Goal: Task Accomplishment & Management: Manage account settings

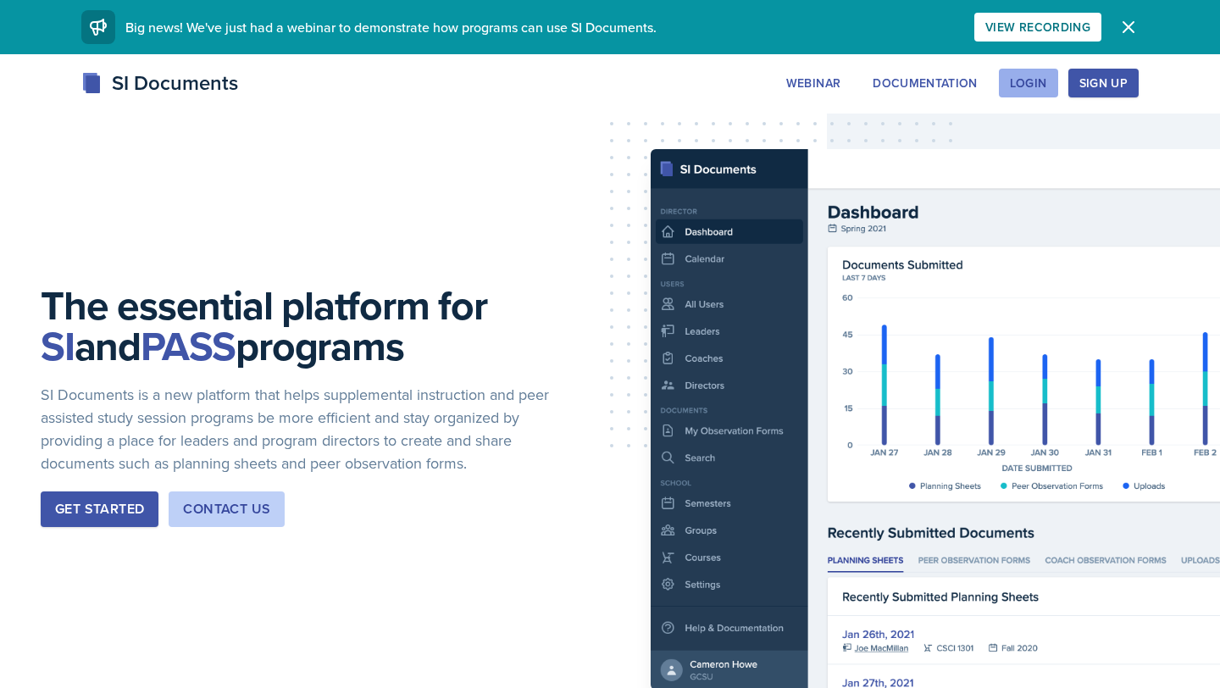
click at [1021, 80] on div "Login" at bounding box center [1028, 83] width 37 height 14
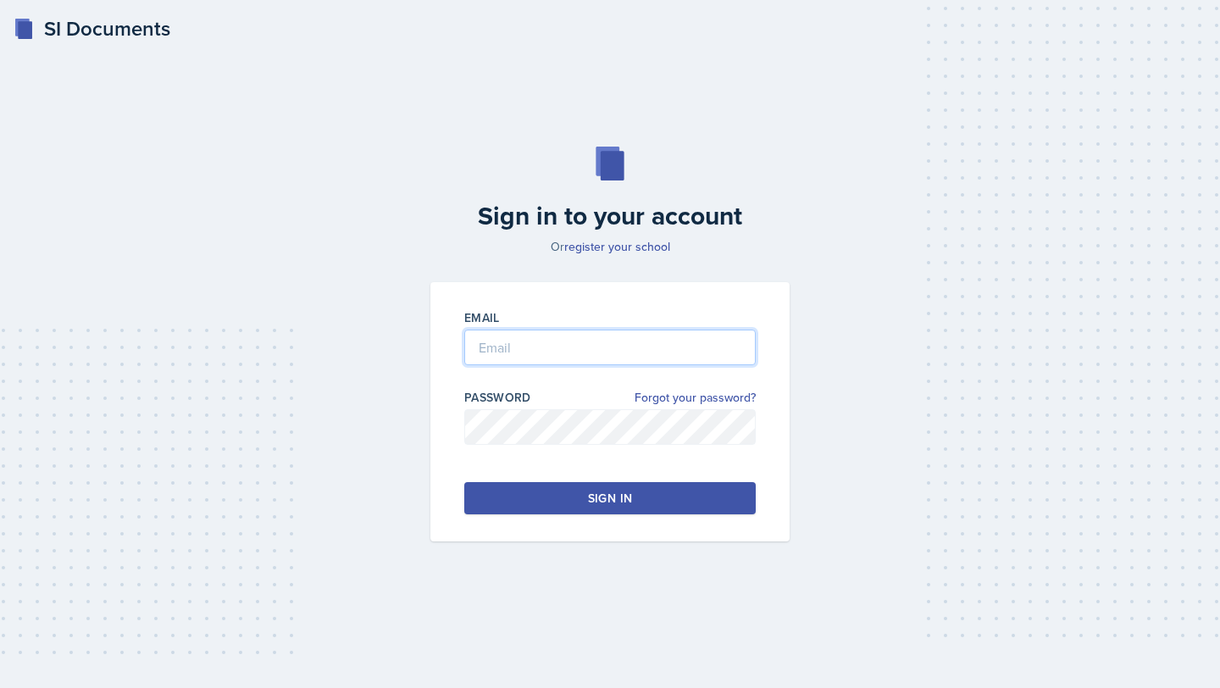
click at [546, 352] on input "email" at bounding box center [609, 348] width 291 height 36
type input "[EMAIL_ADDRESS][DOMAIN_NAME]"
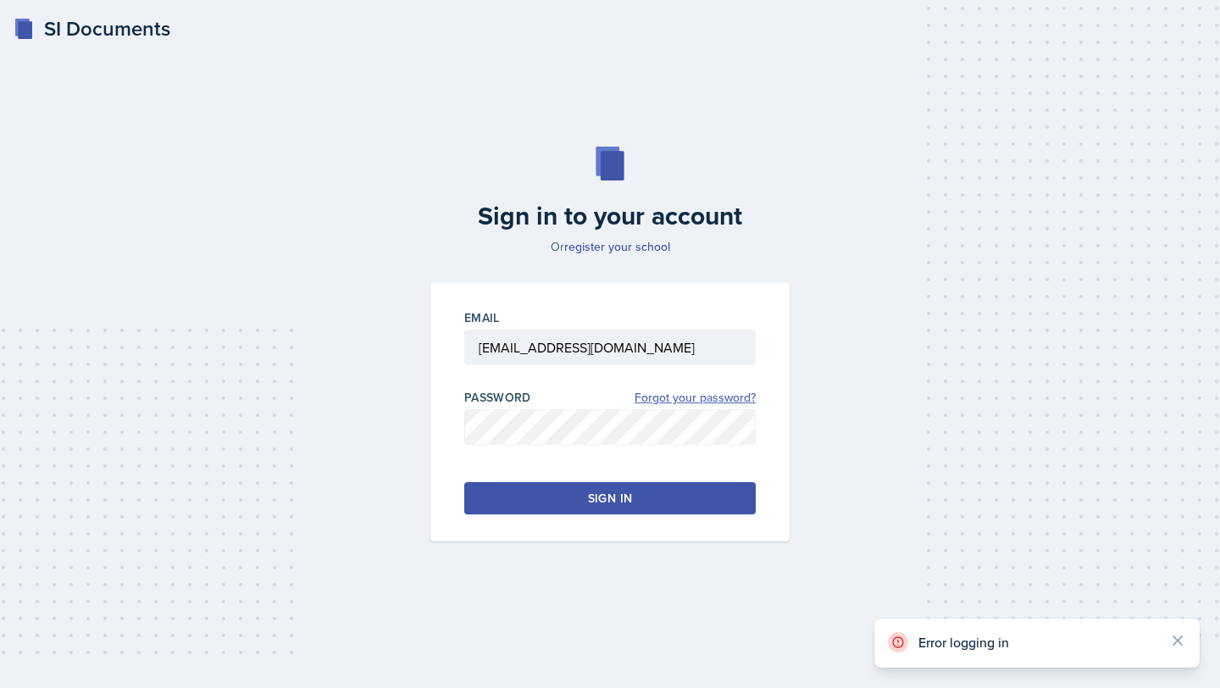
click at [678, 398] on link "Forgot your password?" at bounding box center [695, 398] width 121 height 18
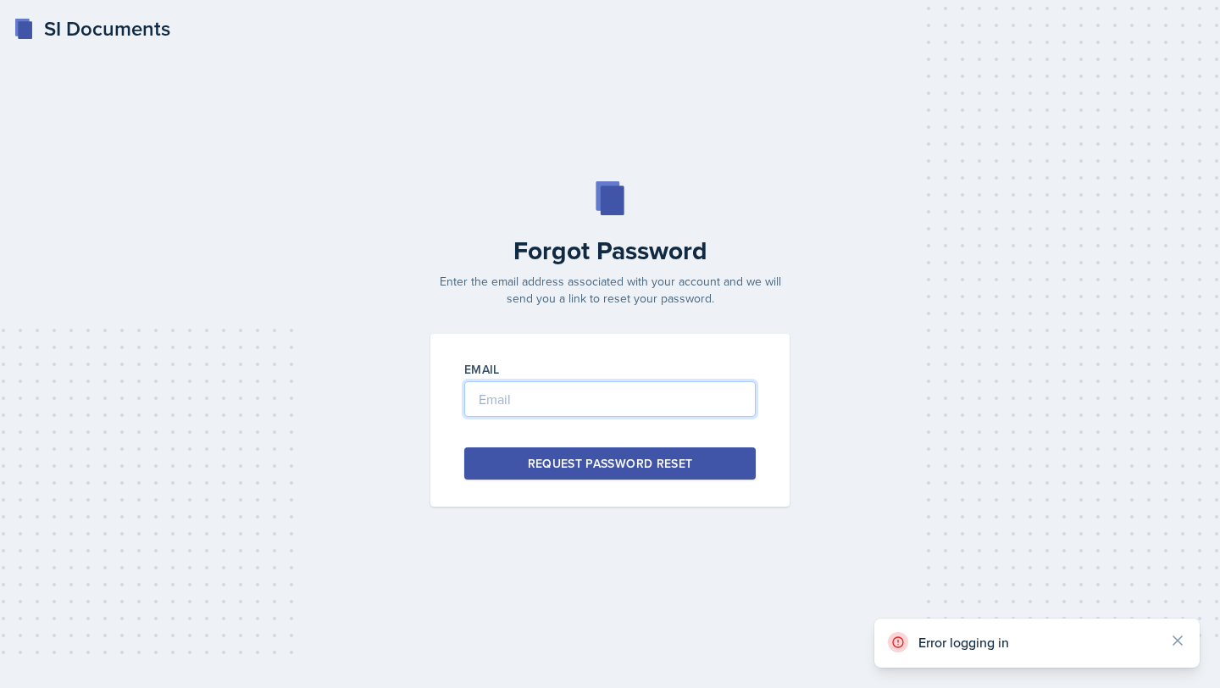
click at [560, 407] on input "email" at bounding box center [609, 399] width 291 height 36
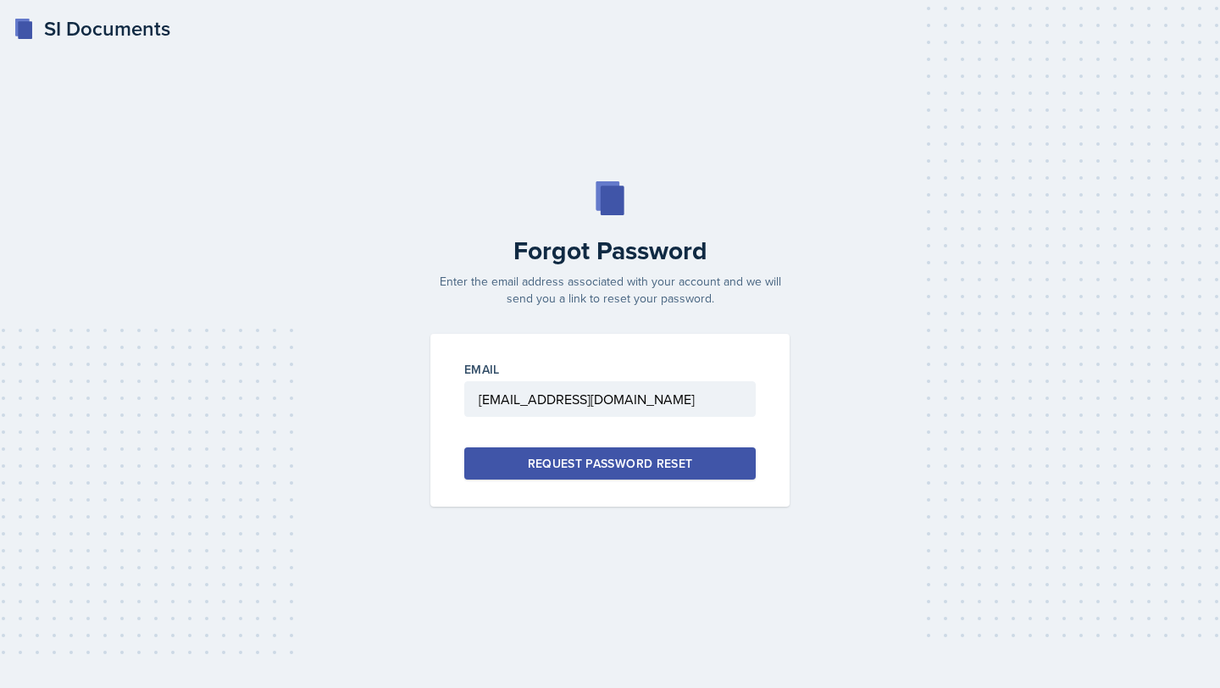
click at [557, 474] on button "Request Password Reset" at bounding box center [609, 463] width 291 height 32
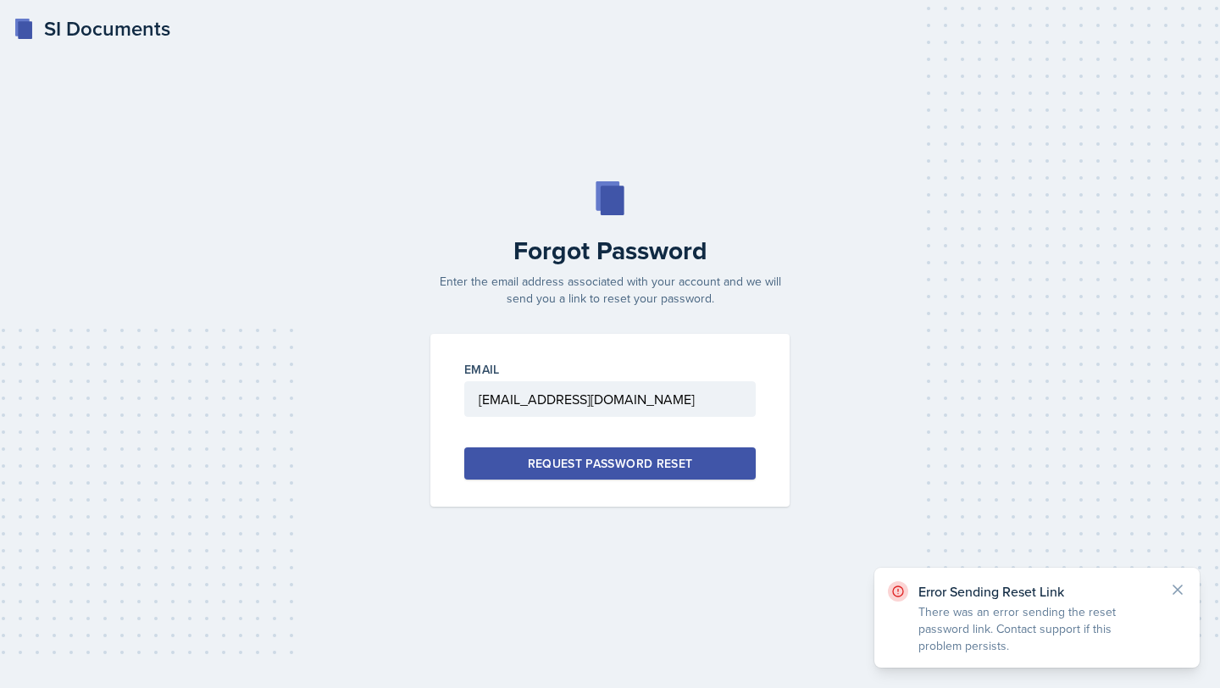
click at [579, 465] on div "Request Password Reset" at bounding box center [610, 463] width 165 height 17
click at [1172, 593] on icon at bounding box center [1177, 589] width 17 height 17
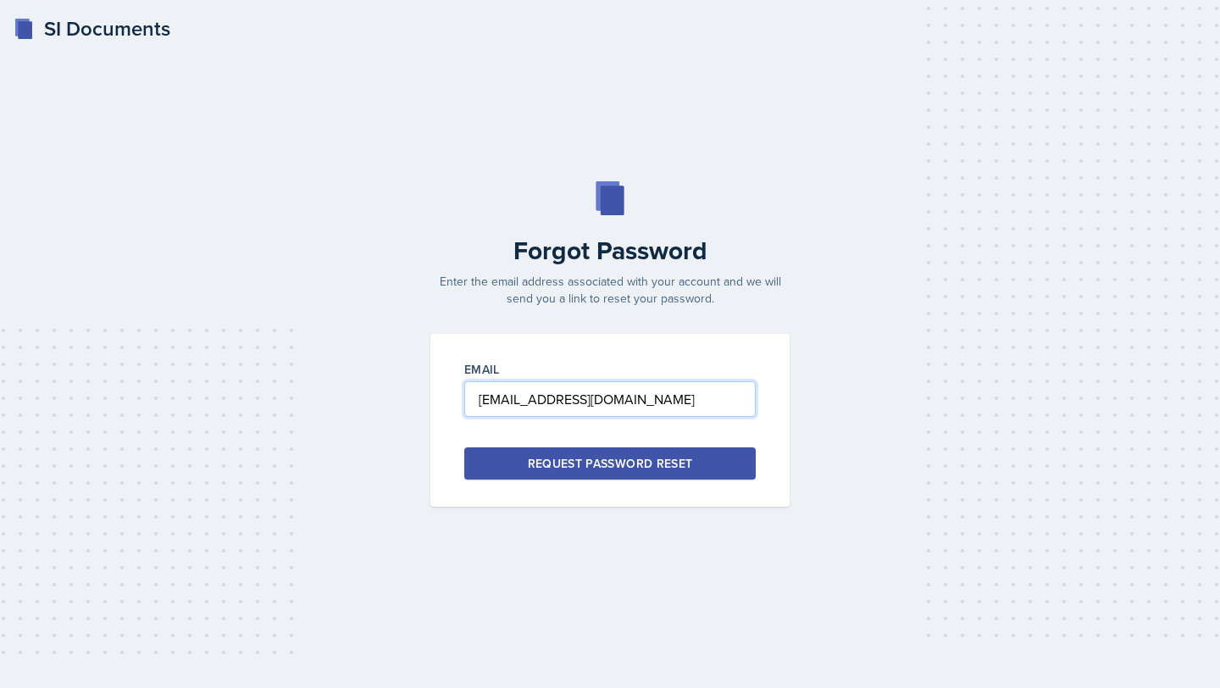
drag, startPoint x: 729, startPoint y: 413, endPoint x: 350, endPoint y: 416, distance: 379.6
click at [352, 416] on div "Forgot Password Enter the email address associated with your account and we wil…" at bounding box center [610, 343] width 1166 height 325
type input "[EMAIL_ADDRESS][DOMAIN_NAME]"
click at [515, 461] on button "Request Password Reset" at bounding box center [609, 463] width 291 height 32
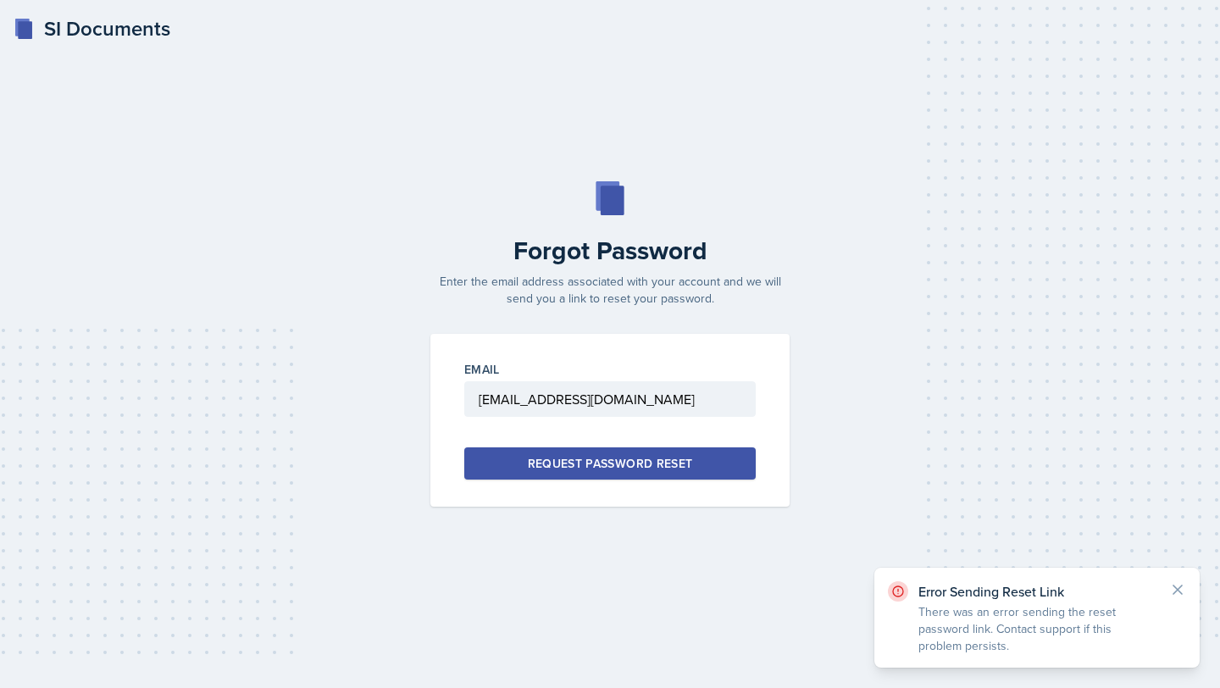
click at [515, 461] on button "Request Password Reset" at bounding box center [609, 463] width 291 height 32
